Goal: Task Accomplishment & Management: Complete application form

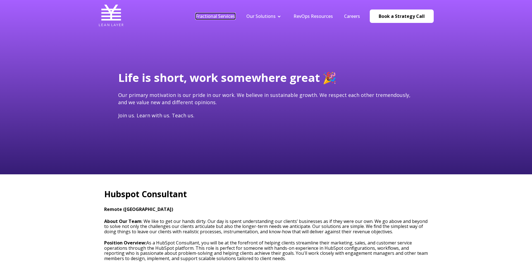
click at [215, 16] on link "Fractional Services" at bounding box center [215, 16] width 39 height 6
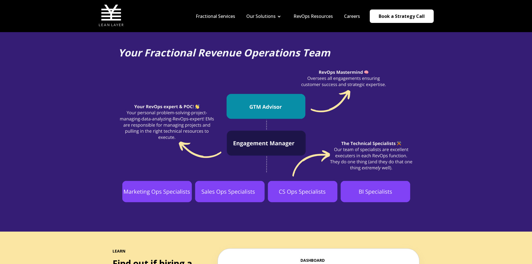
scroll to position [307, 0]
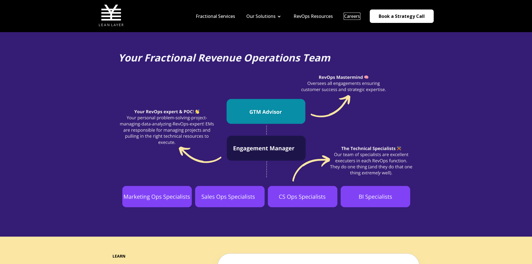
click at [358, 15] on link "Careers" at bounding box center [352, 16] width 16 height 6
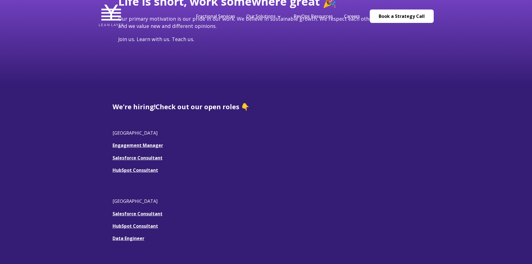
scroll to position [84, 0]
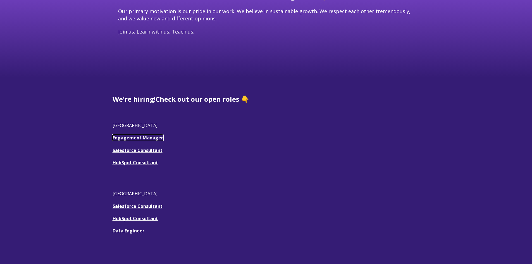
click at [130, 137] on link "Engagement Manager" at bounding box center [138, 138] width 51 height 6
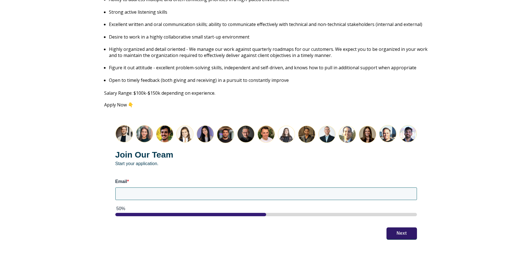
scroll to position [699, 0]
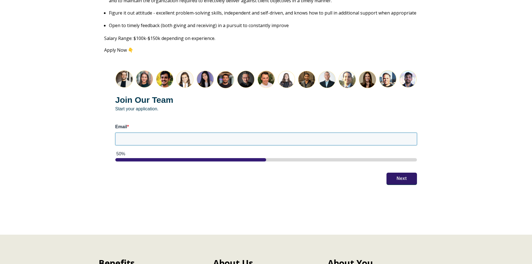
click at [153, 136] on input "Email *" at bounding box center [266, 139] width 302 height 12
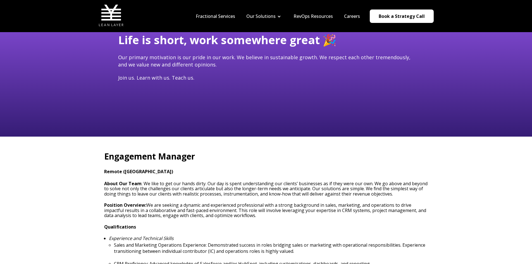
scroll to position [28, 0]
